Goal: Find specific page/section: Locate a particular part of the current website

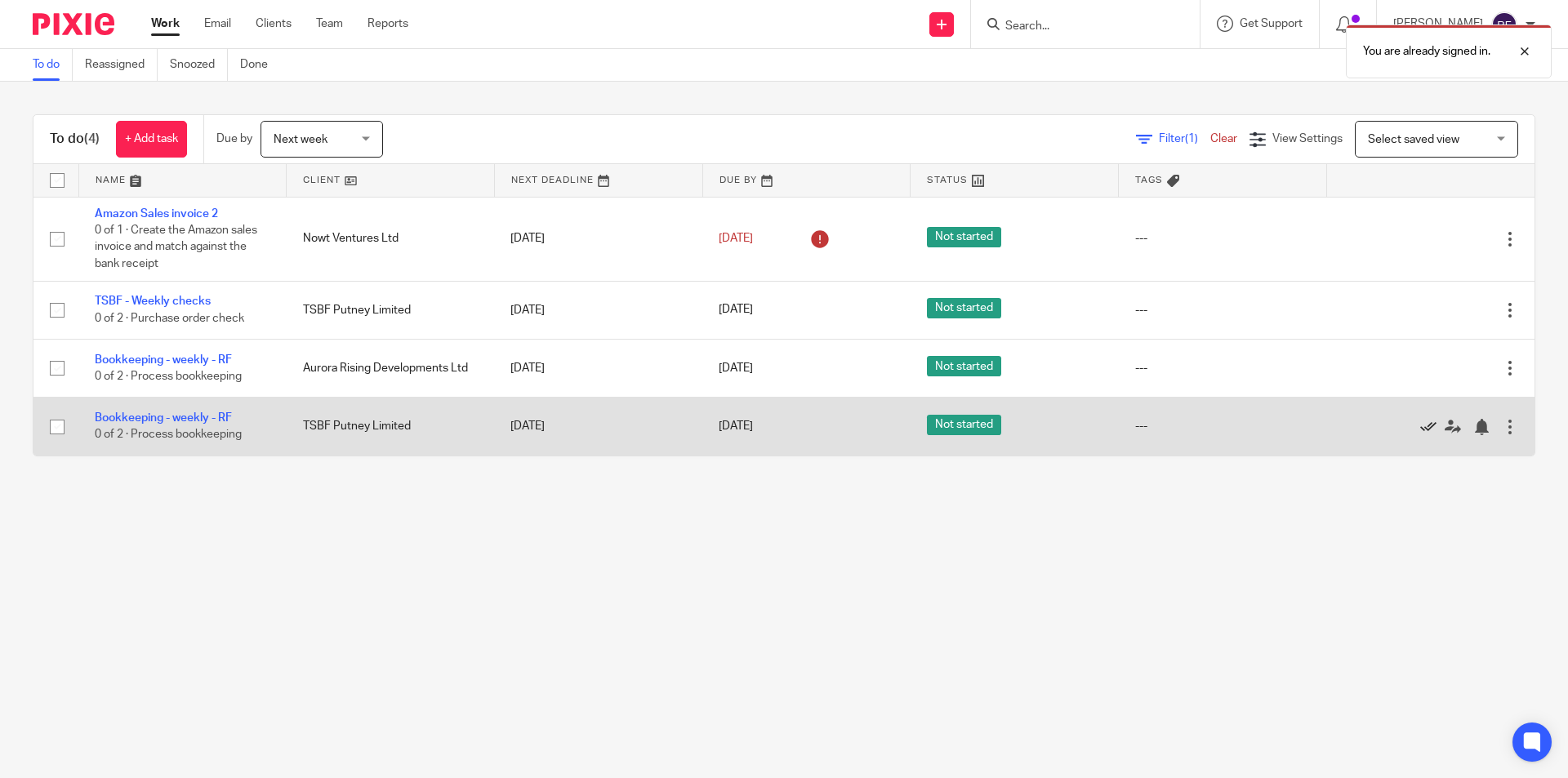
click at [1420, 426] on icon at bounding box center [1428, 427] width 16 height 16
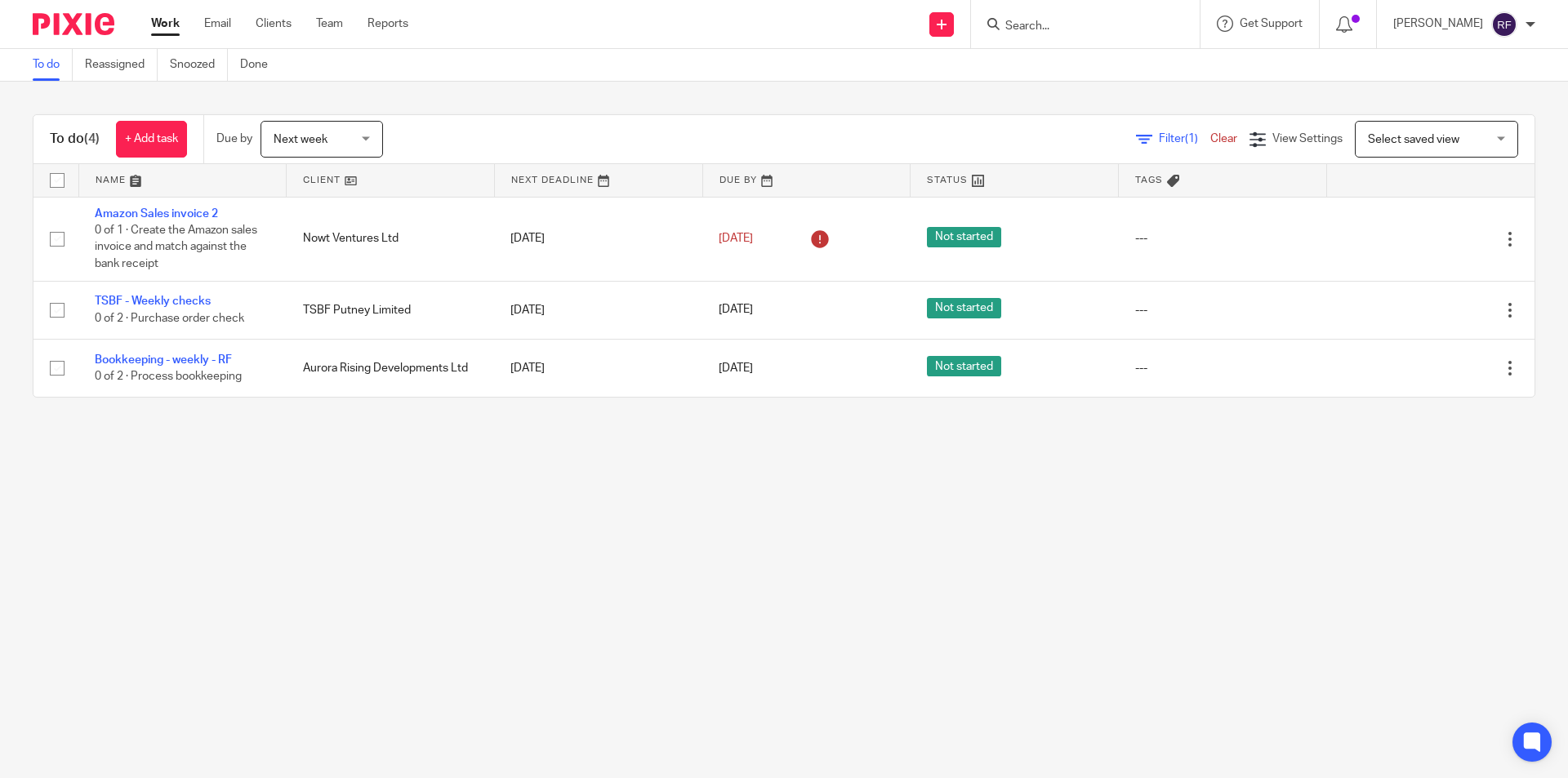
click at [1063, 34] on input "Search" at bounding box center [1077, 27] width 147 height 15
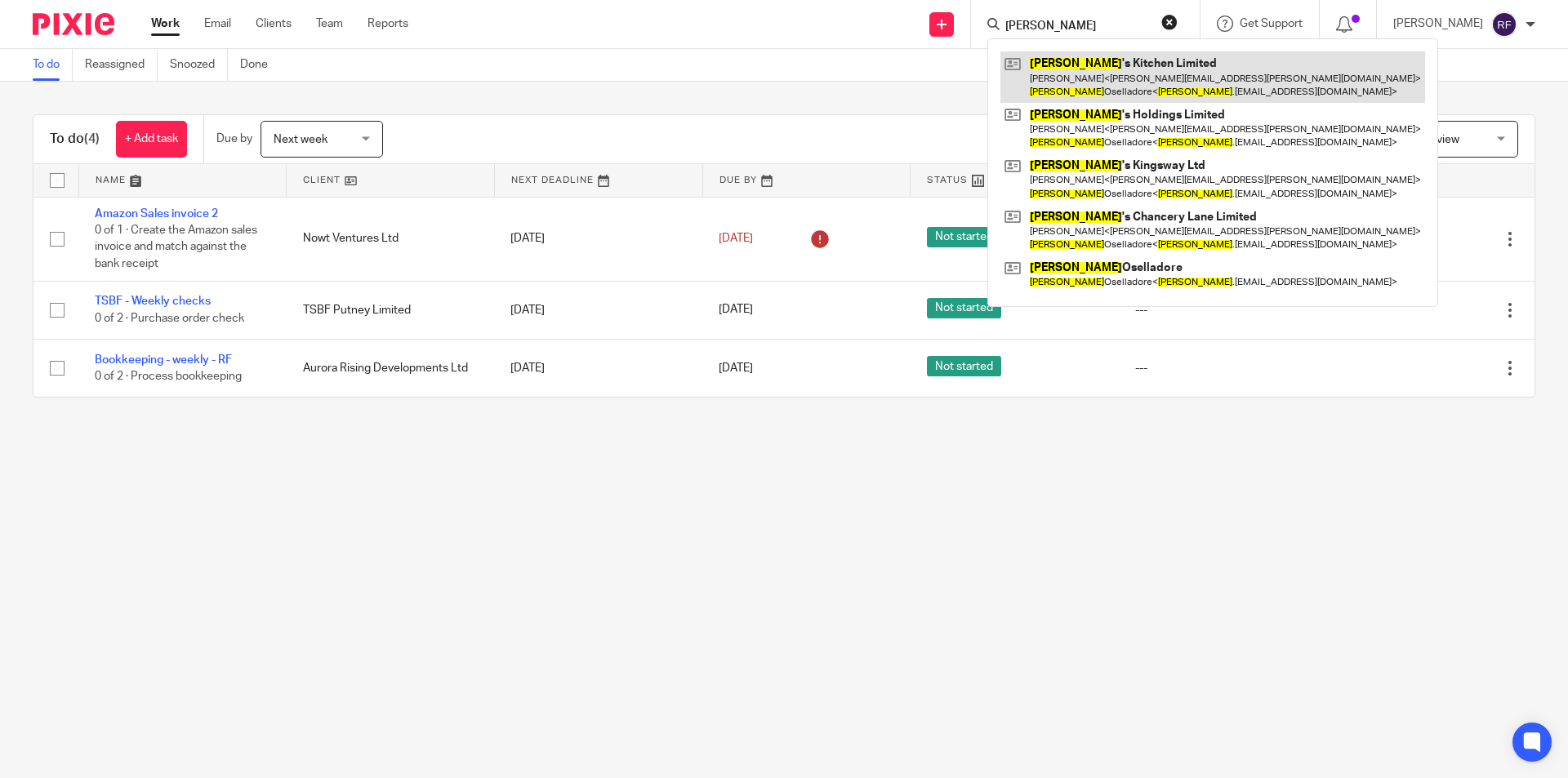
type input "[PERSON_NAME]"
click at [1105, 60] on link at bounding box center [1213, 76] width 425 height 51
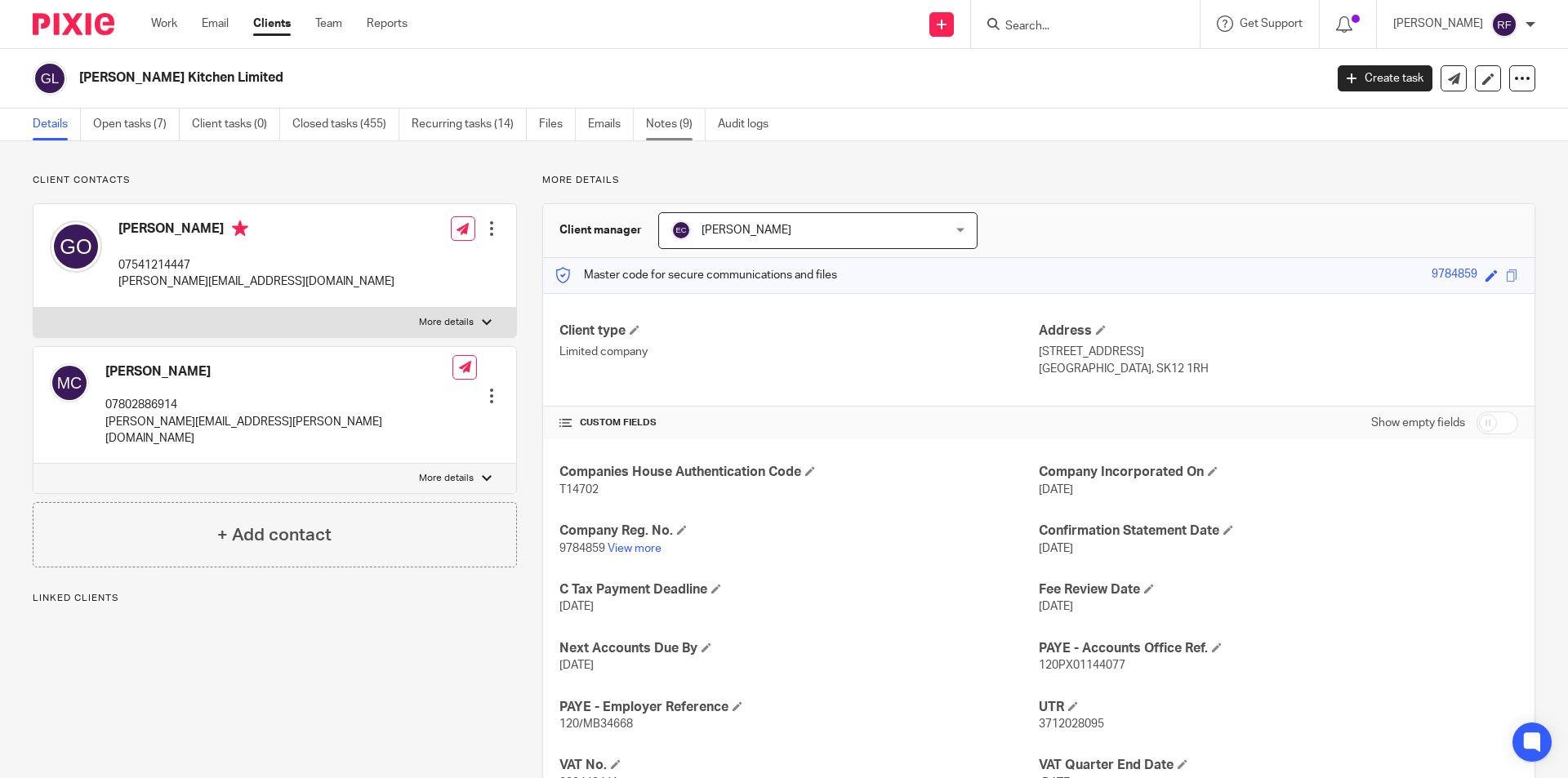
click at [669, 128] on link "Notes (9)" at bounding box center [675, 124] width 60 height 32
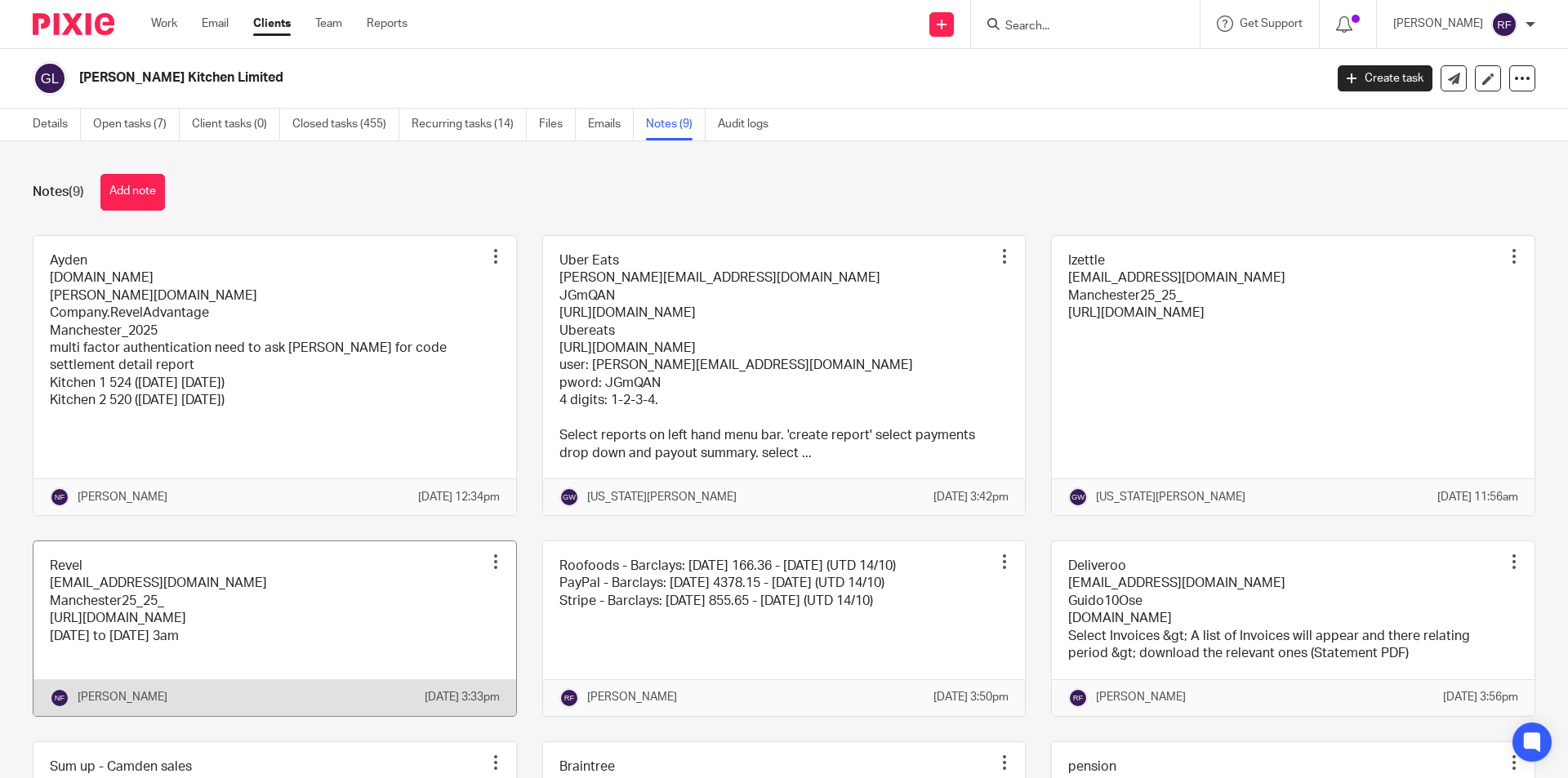
drag, startPoint x: 1079, startPoint y: 541, endPoint x: 425, endPoint y: 640, distance: 661.5
click at [426, 641] on link at bounding box center [275, 628] width 482 height 175
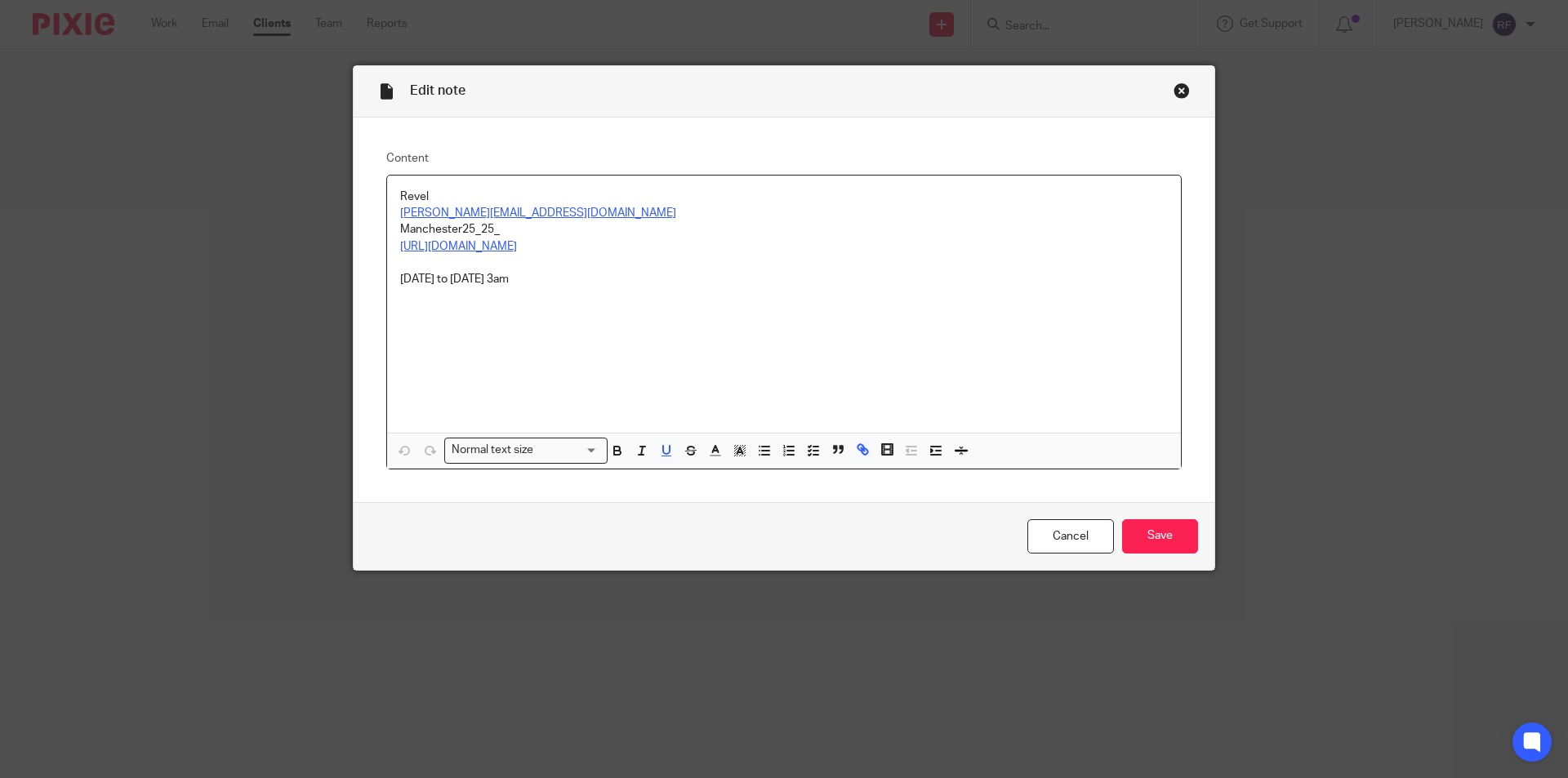
click at [517, 241] on u "[URL][DOMAIN_NAME]" at bounding box center [458, 246] width 116 height 12
click at [558, 262] on p at bounding box center [784, 263] width 768 height 16
click at [517, 245] on u "[URL][DOMAIN_NAME]" at bounding box center [458, 246] width 116 height 12
click at [576, 272] on link "[URL][DOMAIN_NAME]" at bounding box center [562, 277] width 116 height 16
